Goal: Information Seeking & Learning: Learn about a topic

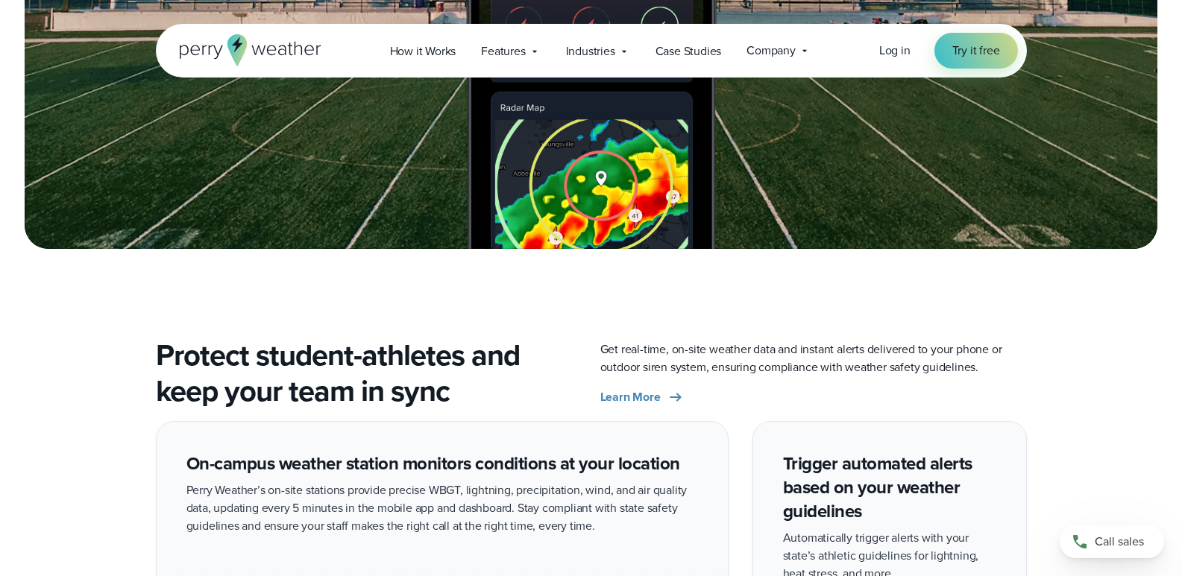
scroll to position [2184, 0]
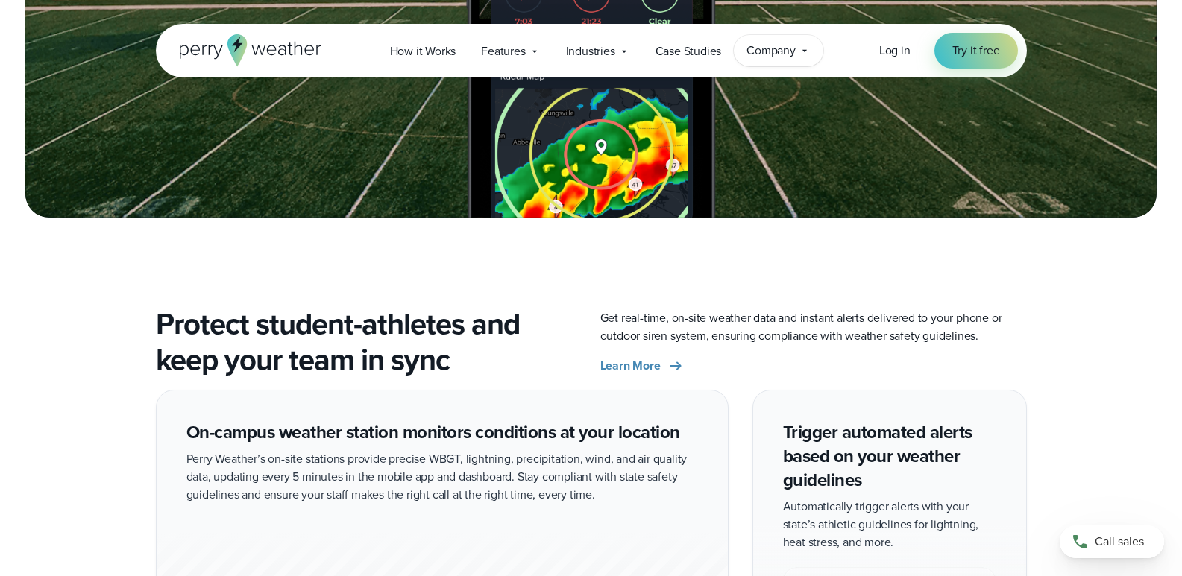
click at [795, 47] on span "Company" at bounding box center [770, 51] width 49 height 18
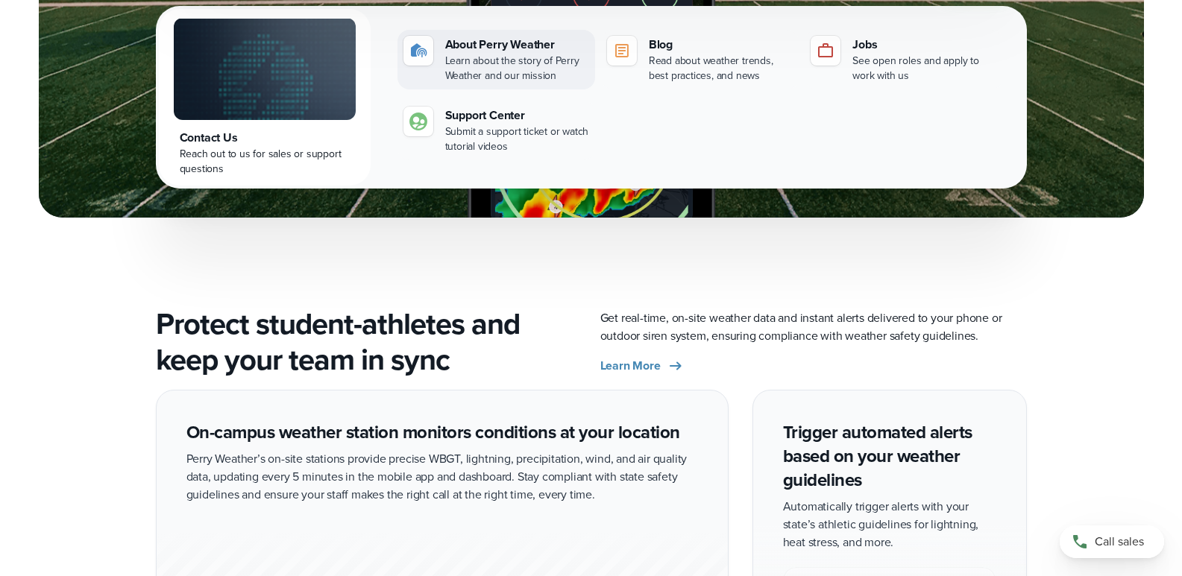
click at [487, 64] on div "Learn about the story of Perry Weather and our mission" at bounding box center [517, 69] width 144 height 30
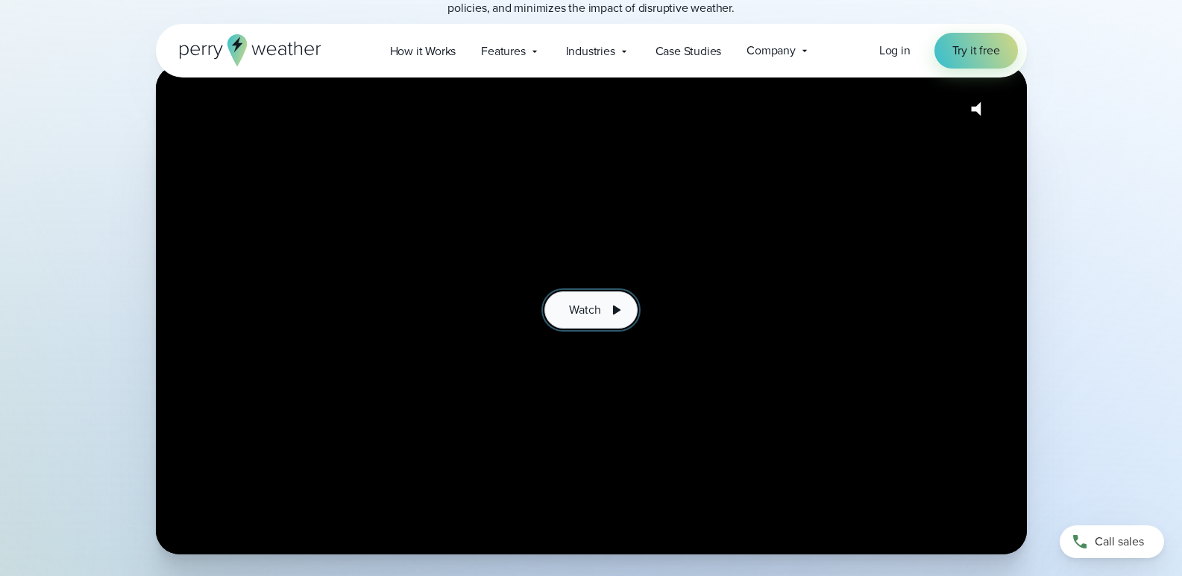
click at [617, 309] on icon at bounding box center [616, 309] width 7 height 9
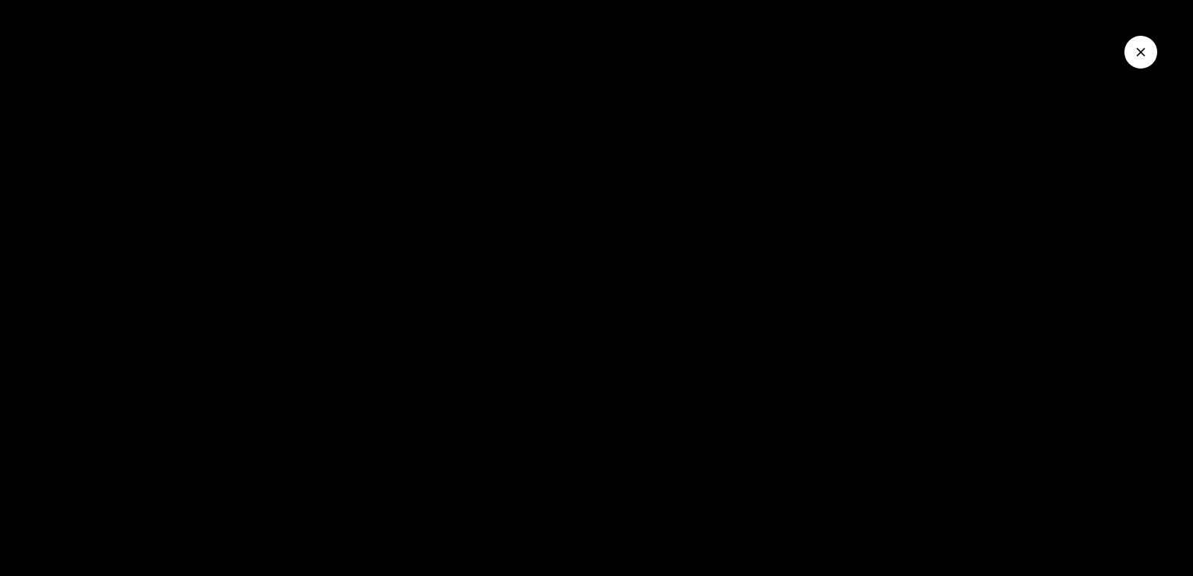
click at [1138, 56] on icon "Close Video" at bounding box center [1140, 52] width 15 height 15
